Goal: Transaction & Acquisition: Purchase product/service

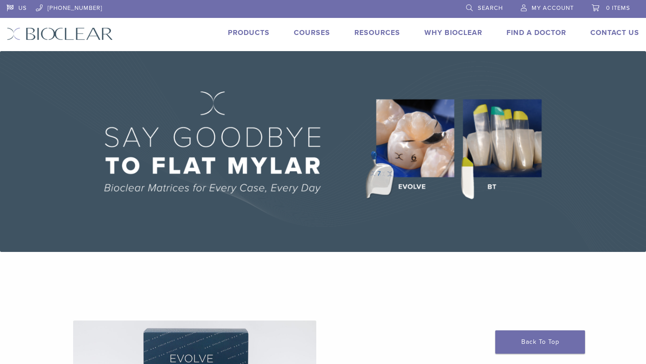
click at [260, 32] on link "Products" at bounding box center [249, 32] width 42 height 9
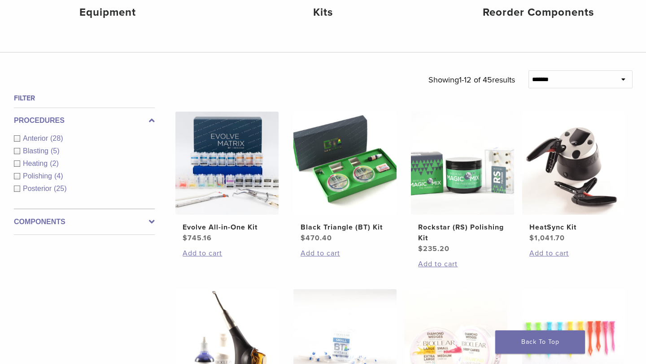
scroll to position [274, 0]
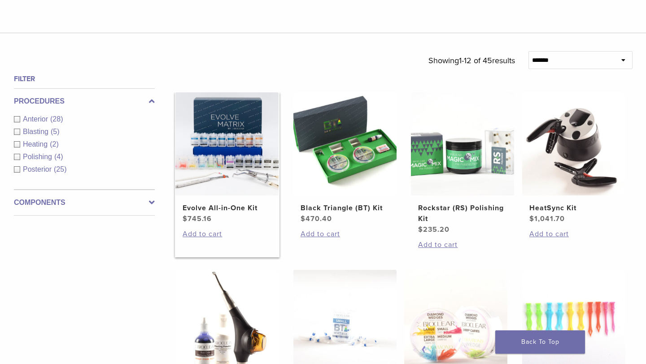
click at [236, 168] on img at bounding box center [226, 143] width 103 height 103
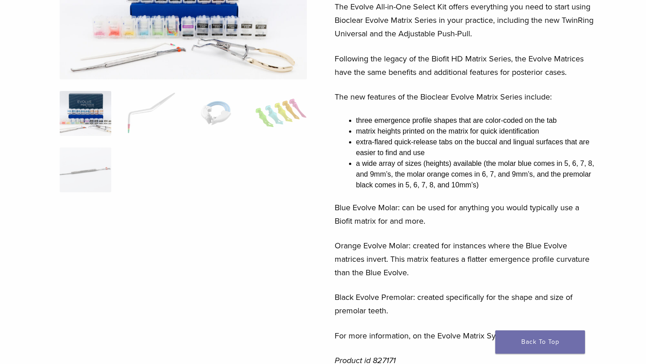
scroll to position [152, 0]
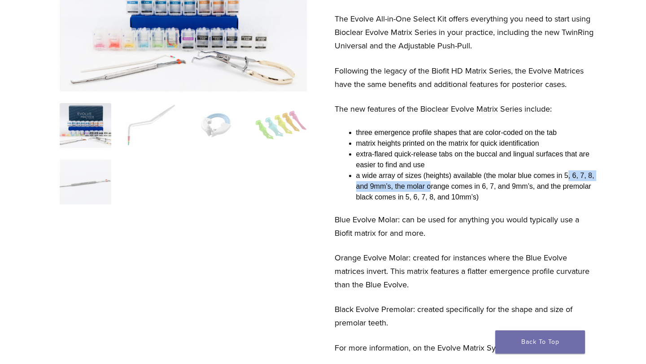
drag, startPoint x: 566, startPoint y: 177, endPoint x: 432, endPoint y: 191, distance: 133.9
click at [432, 191] on li "a wide array of sizes (heights) available (the molar blue comes in 5, 6, 7, 8, …" at bounding box center [477, 186] width 242 height 32
